Goal: Find specific page/section: Find specific page/section

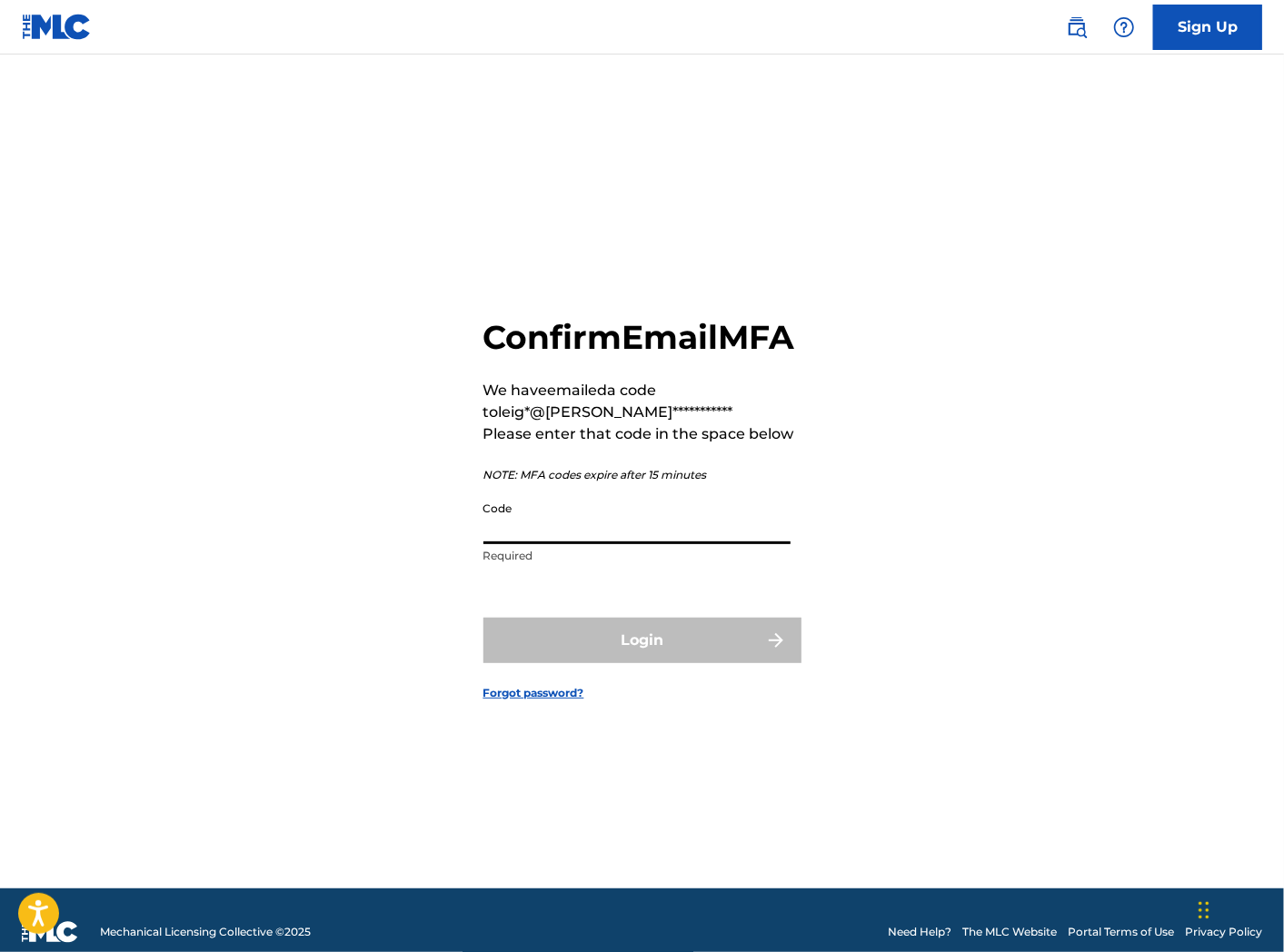
paste input "296980"
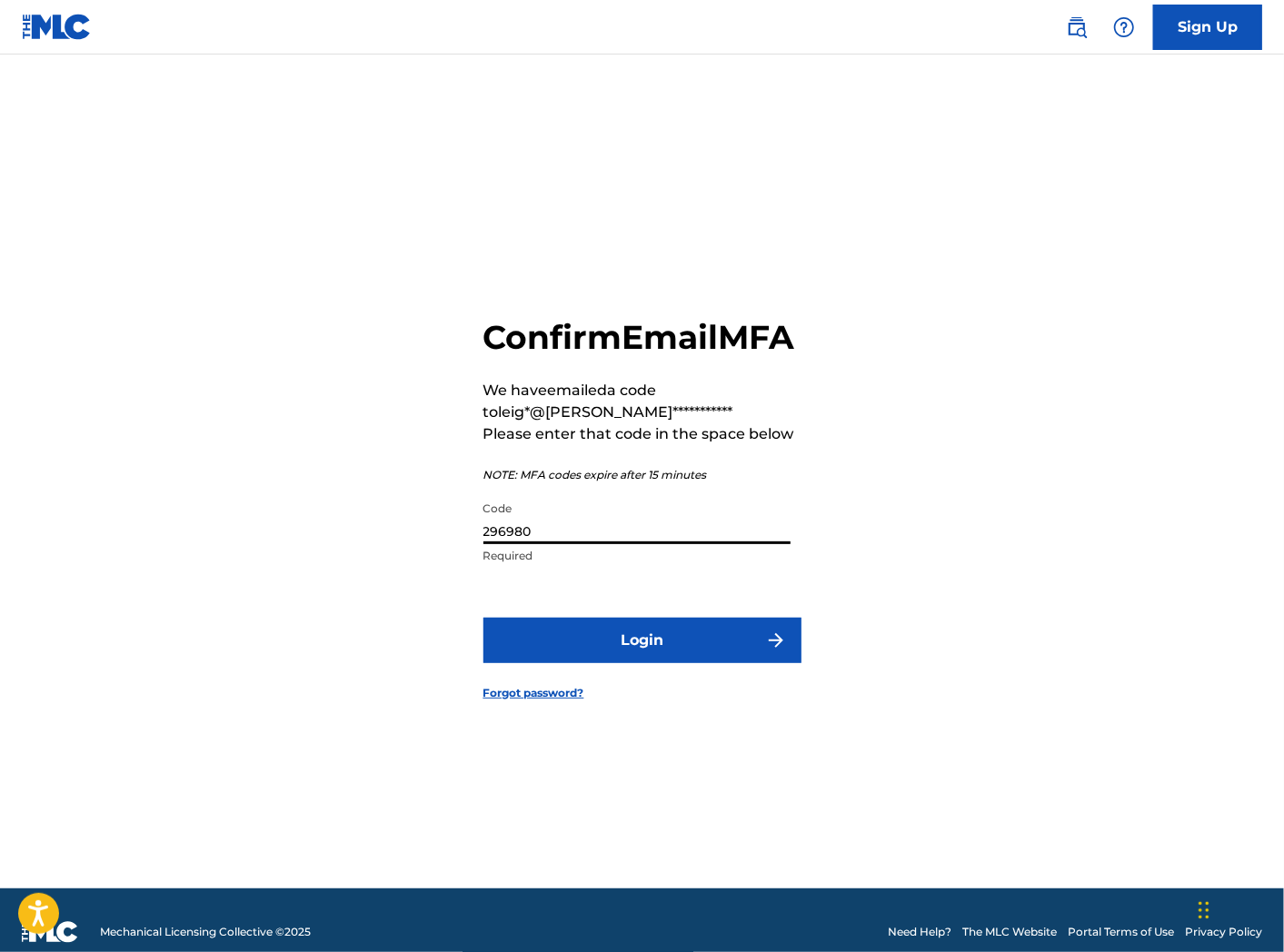
type input "296980"
click at [676, 637] on form "**********" at bounding box center [642, 494] width 318 height 788
click at [676, 646] on button "Login" at bounding box center [642, 640] width 318 height 45
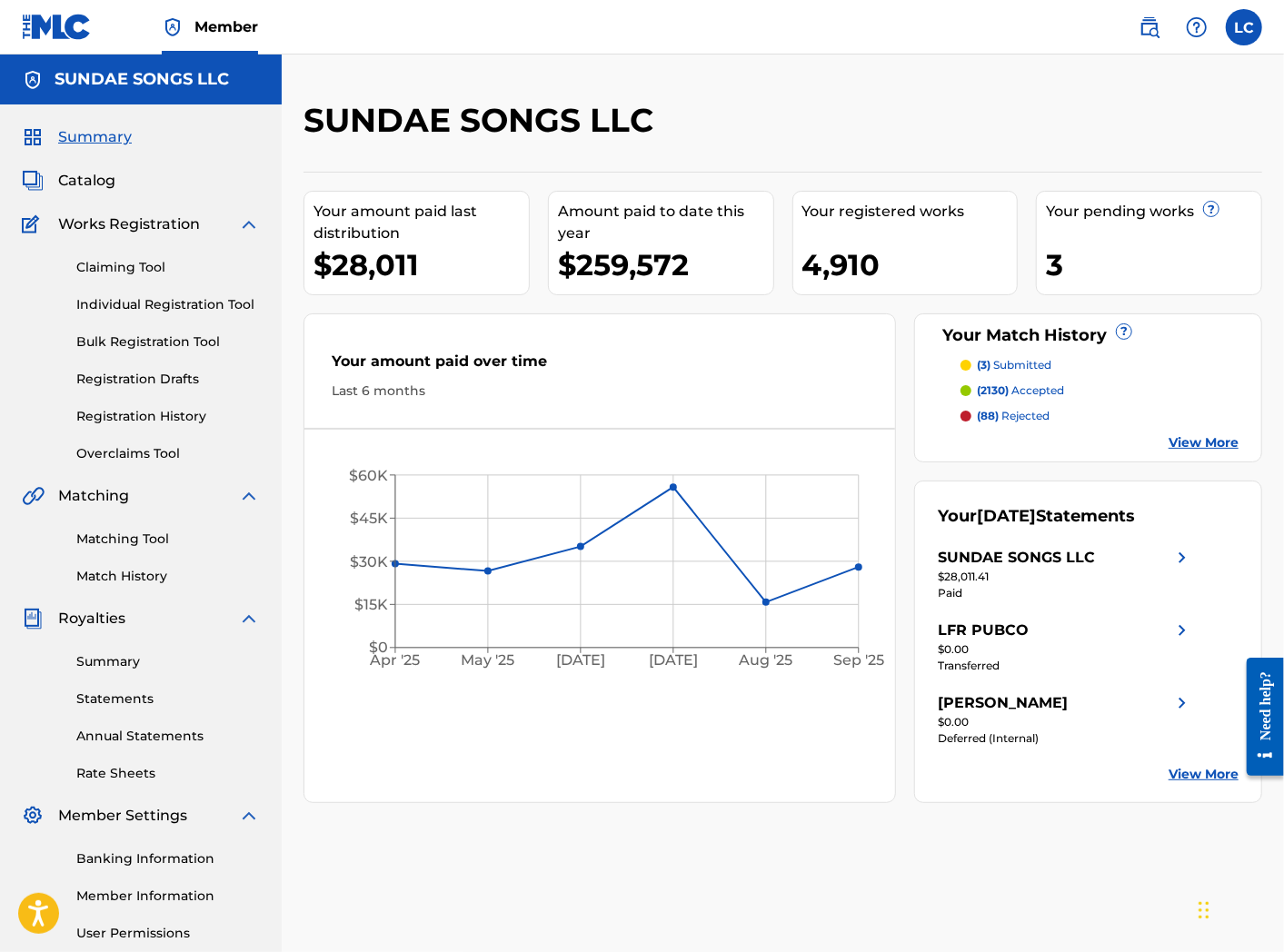
click at [1163, 37] on link at bounding box center [1149, 27] width 36 height 36
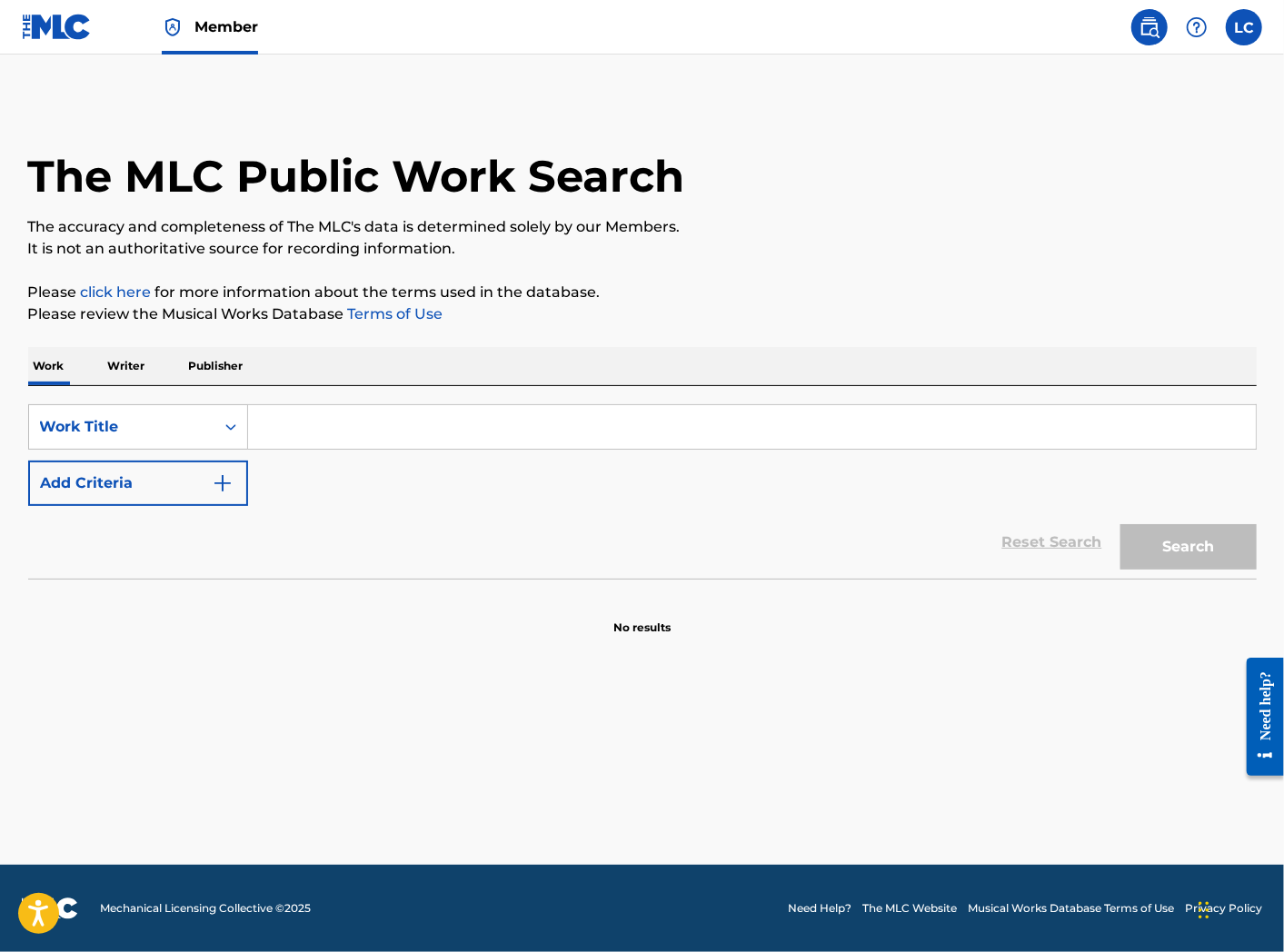
drag, startPoint x: 326, startPoint y: 740, endPoint x: 537, endPoint y: 739, distance: 211.0
click at [358, 740] on main "The MLC Public Work Search The accuracy and completeness of The MLC's data is d…" at bounding box center [642, 459] width 1284 height 810
